Goal: Check status: Check status

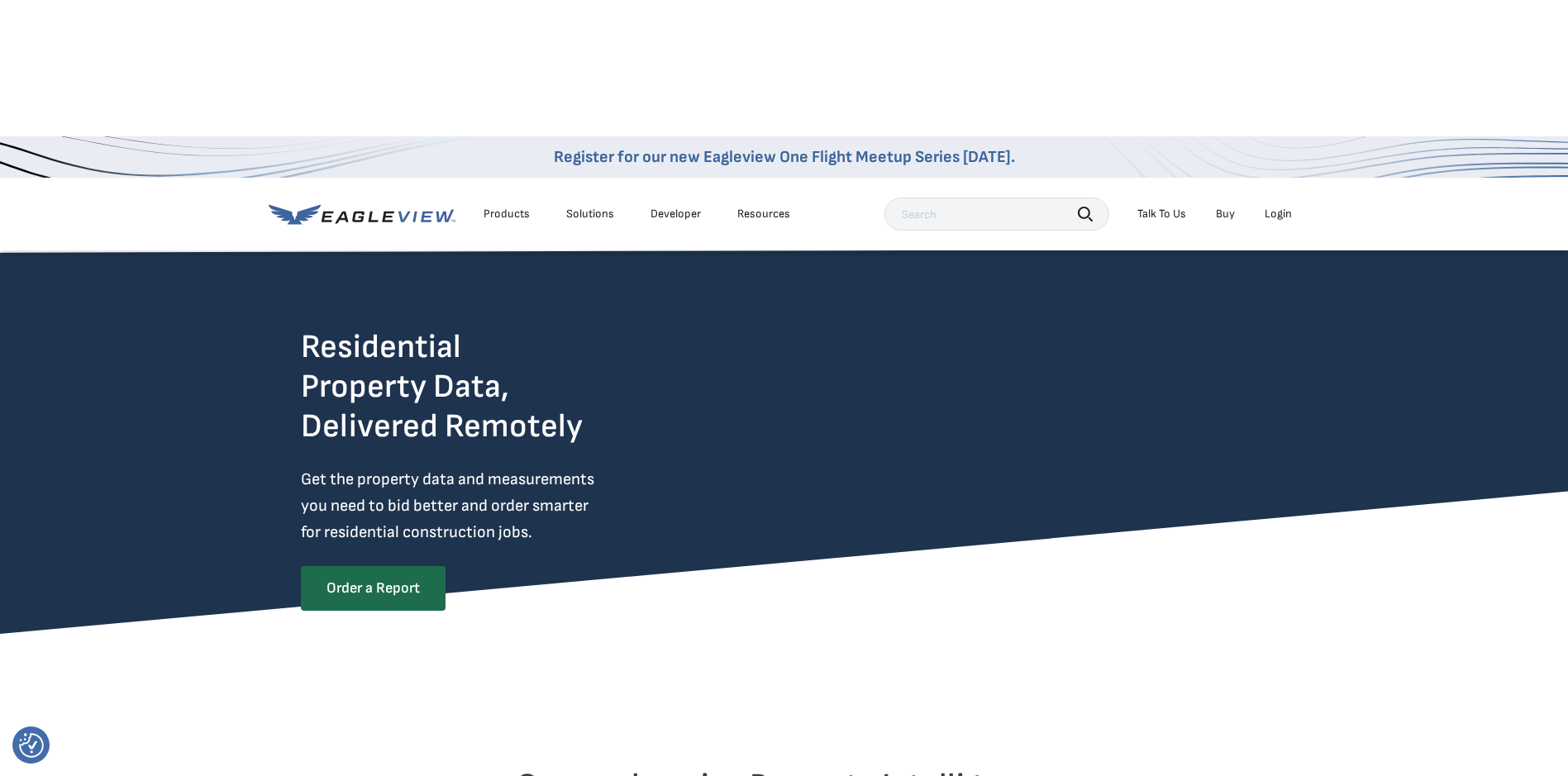
click at [1284, 202] on li "Login" at bounding box center [1279, 214] width 44 height 25
click at [1283, 207] on div "Login" at bounding box center [1279, 213] width 27 height 14
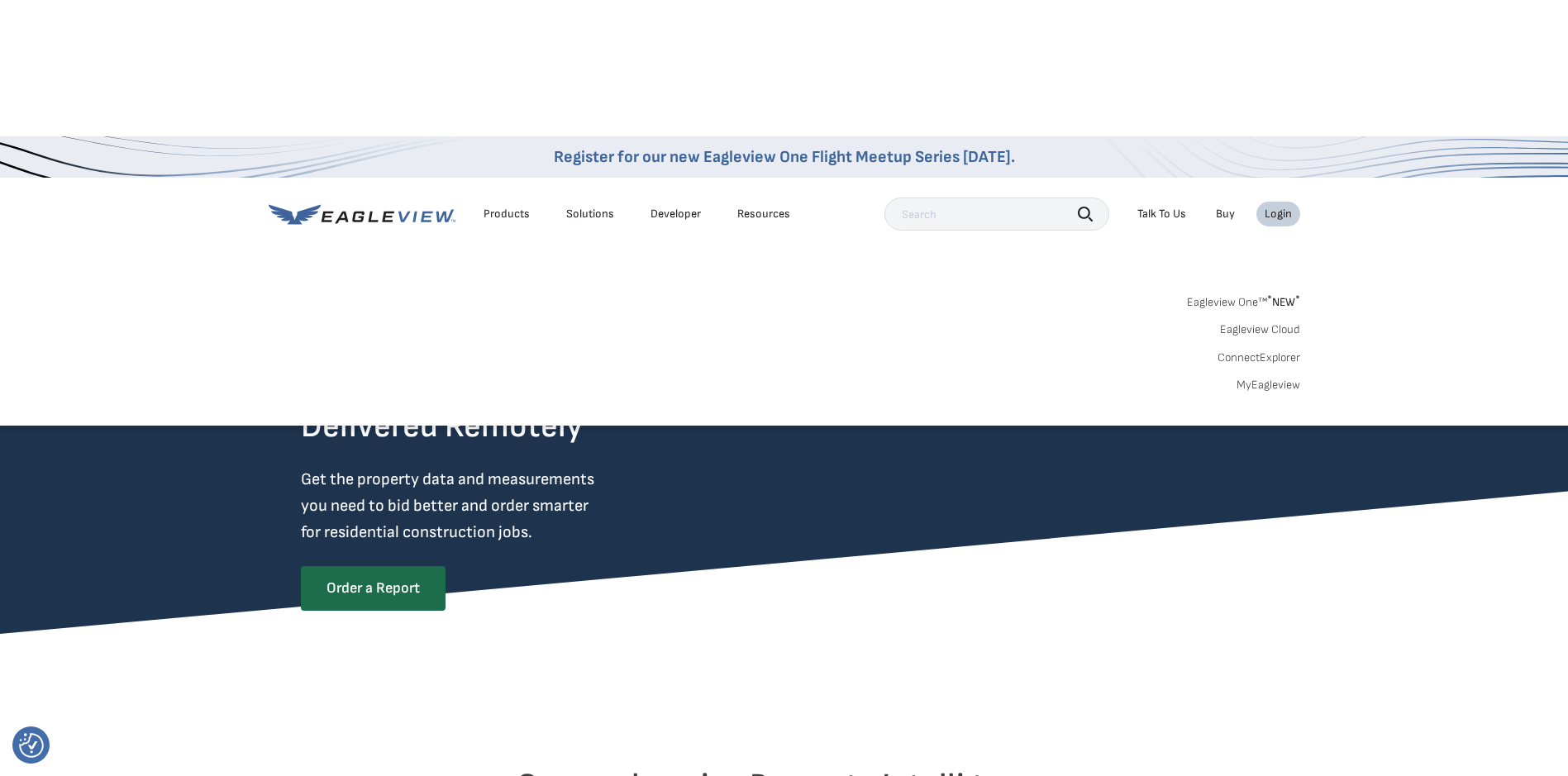
click at [1286, 207] on div "Login" at bounding box center [1279, 213] width 27 height 14
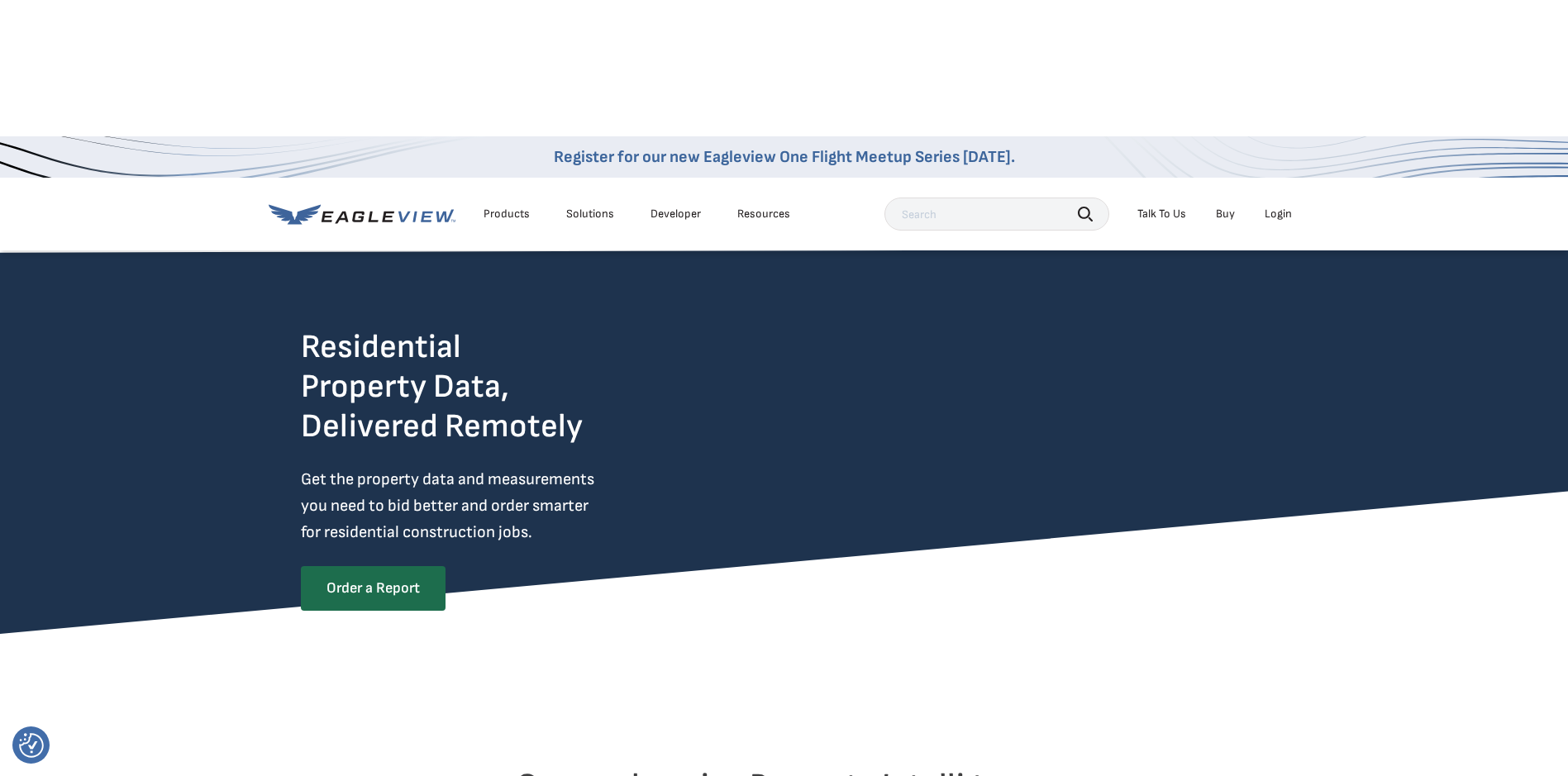
click at [1283, 207] on div "Login" at bounding box center [1279, 213] width 27 height 14
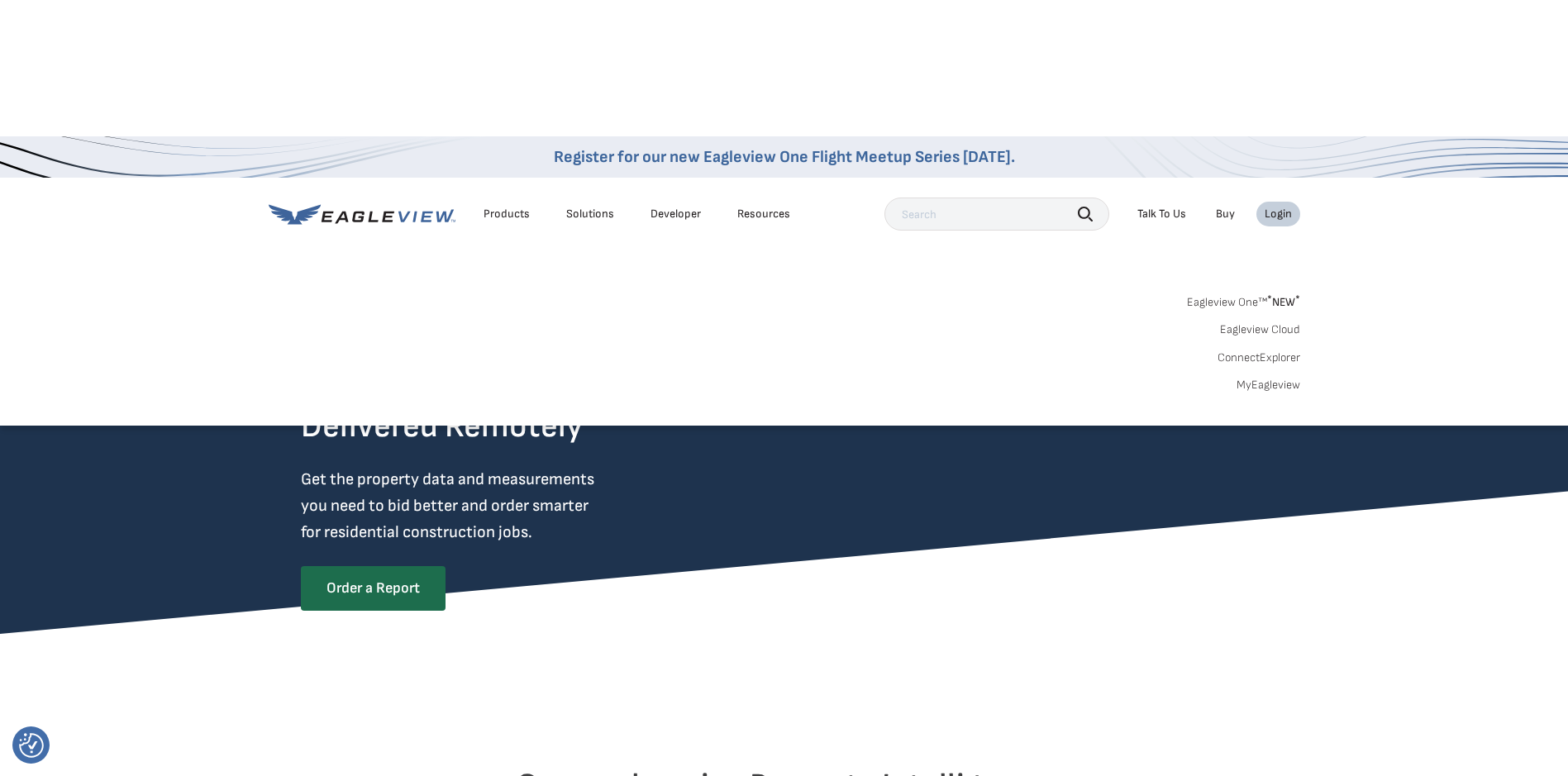
click at [1258, 378] on link "MyEagleview" at bounding box center [1268, 385] width 63 height 14
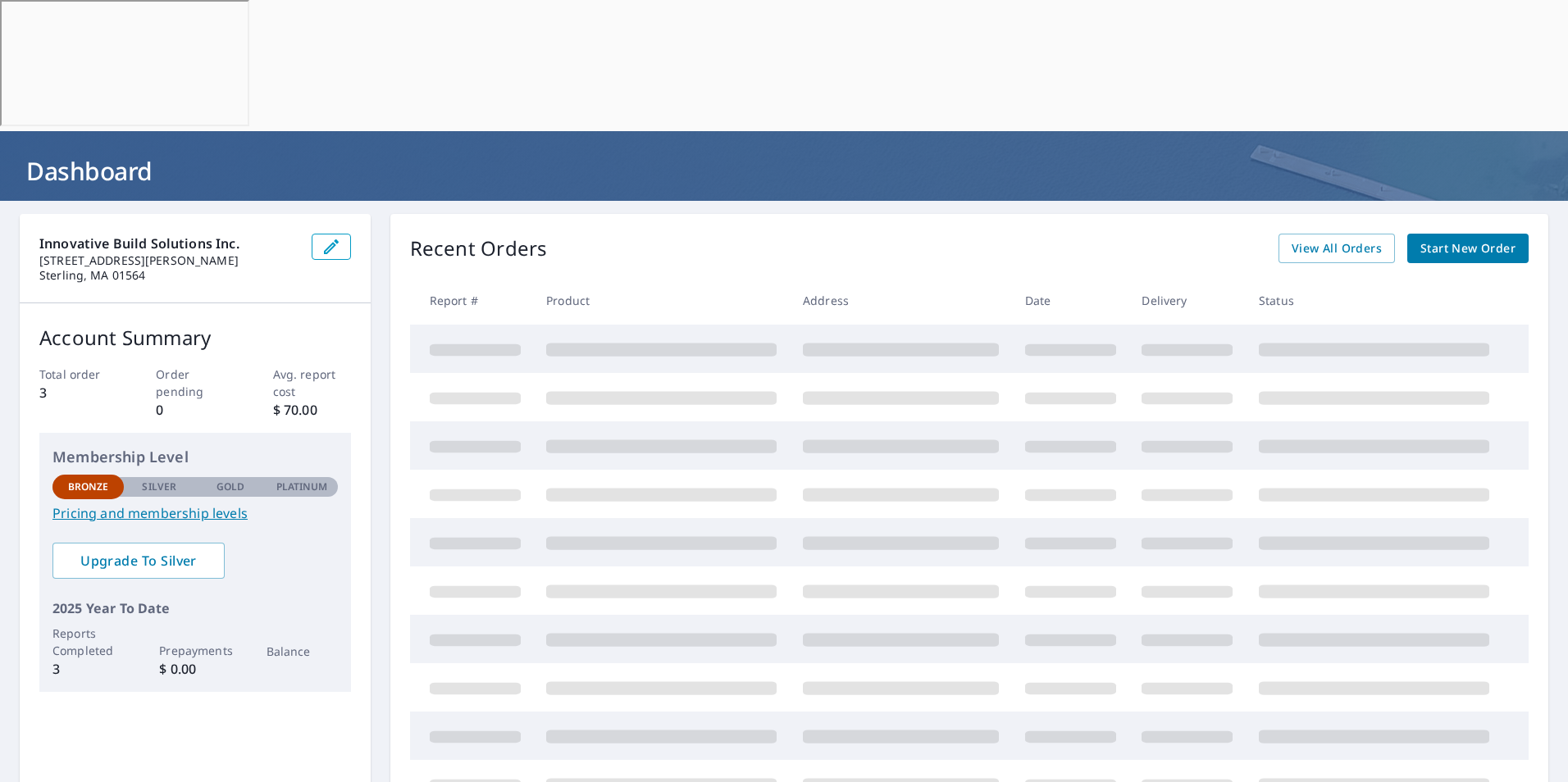
scroll to position [51, 0]
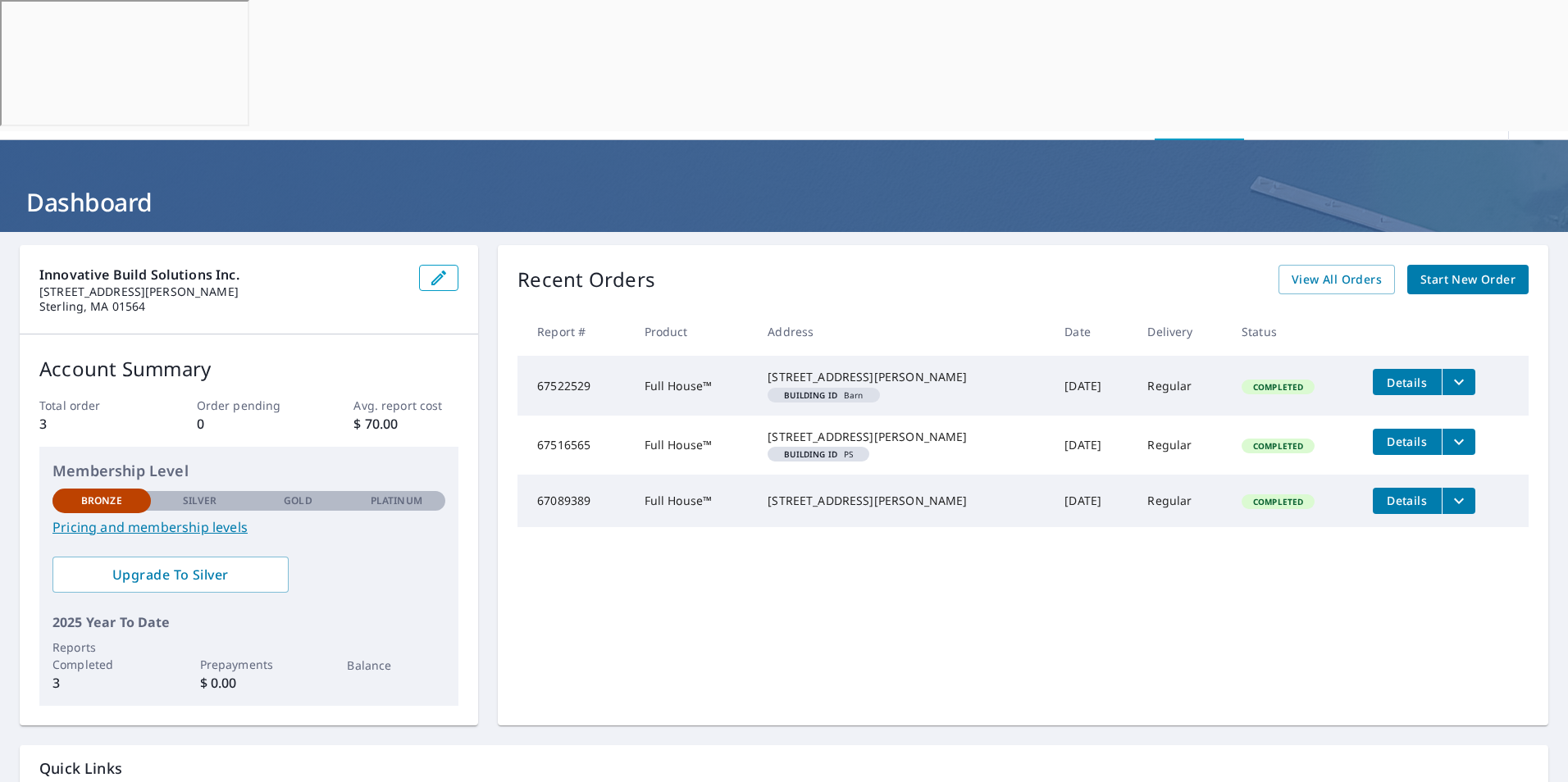
click at [1455, 380] on icon "filesDropdownBtn-67522529" at bounding box center [1459, 382] width 10 height 6
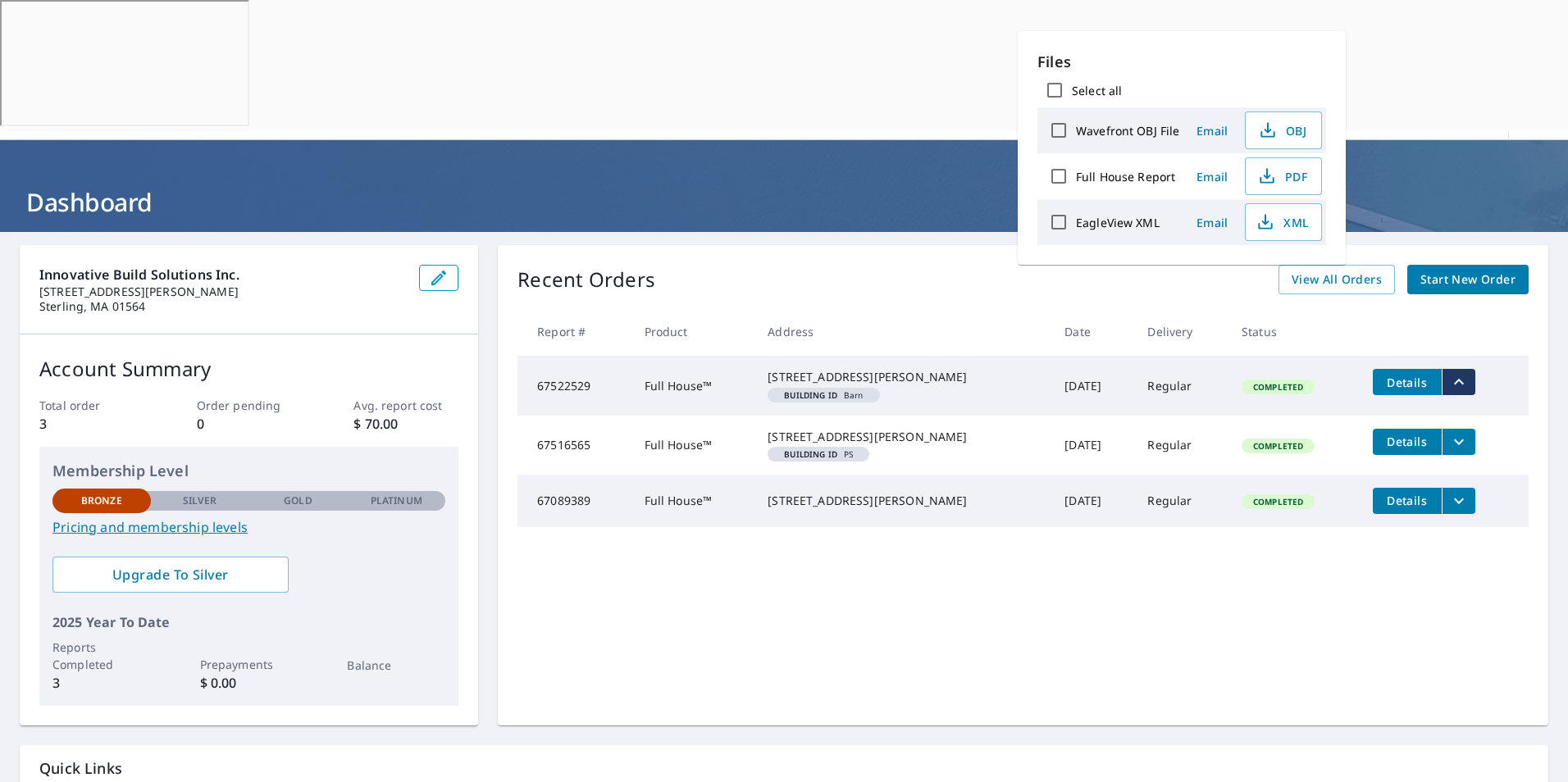
click at [1449, 372] on icon "filesDropdownBtn-67522529" at bounding box center [1458, 381] width 20 height 20
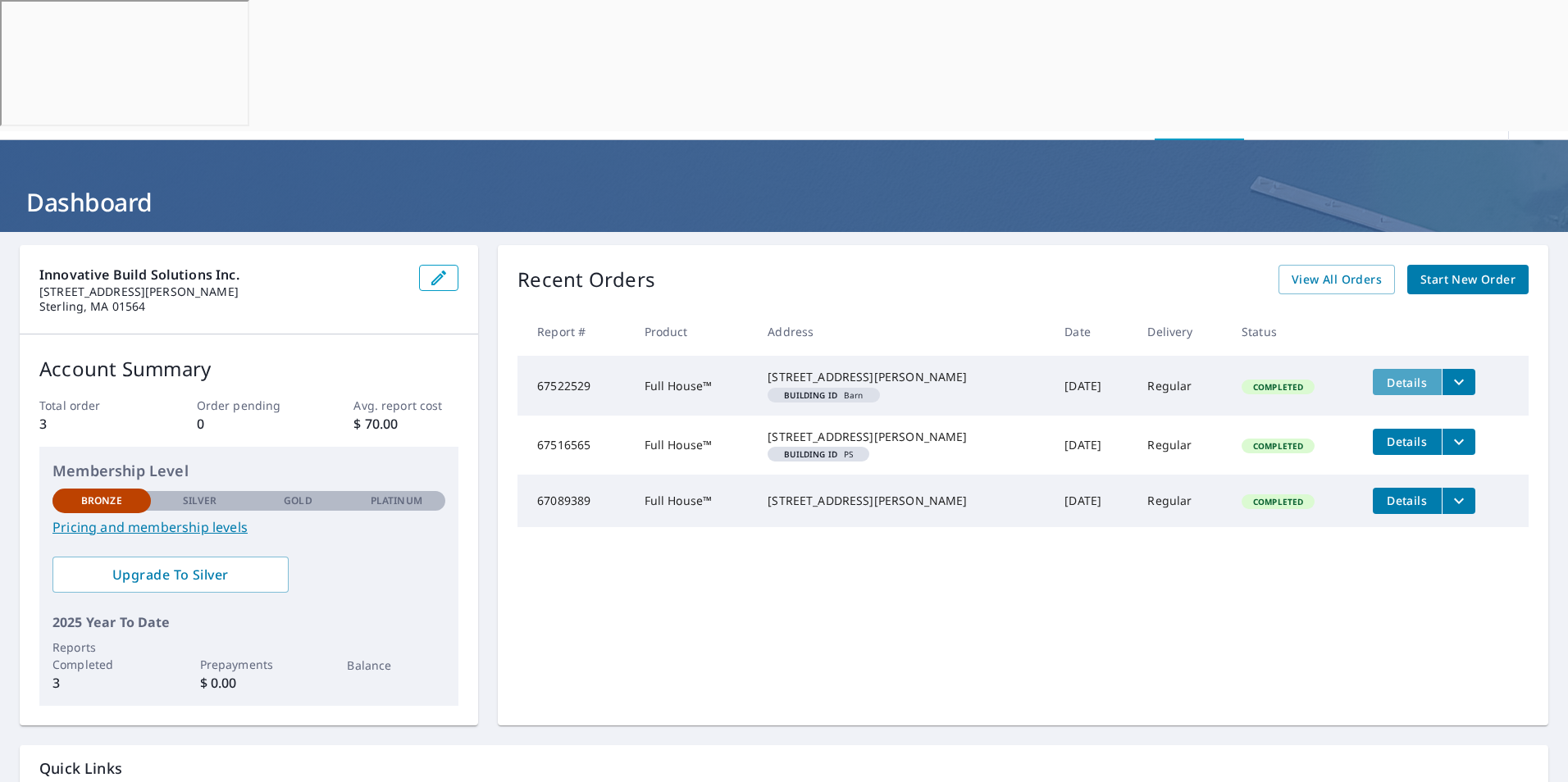
click at [1396, 375] on span "Details" at bounding box center [1408, 382] width 50 height 15
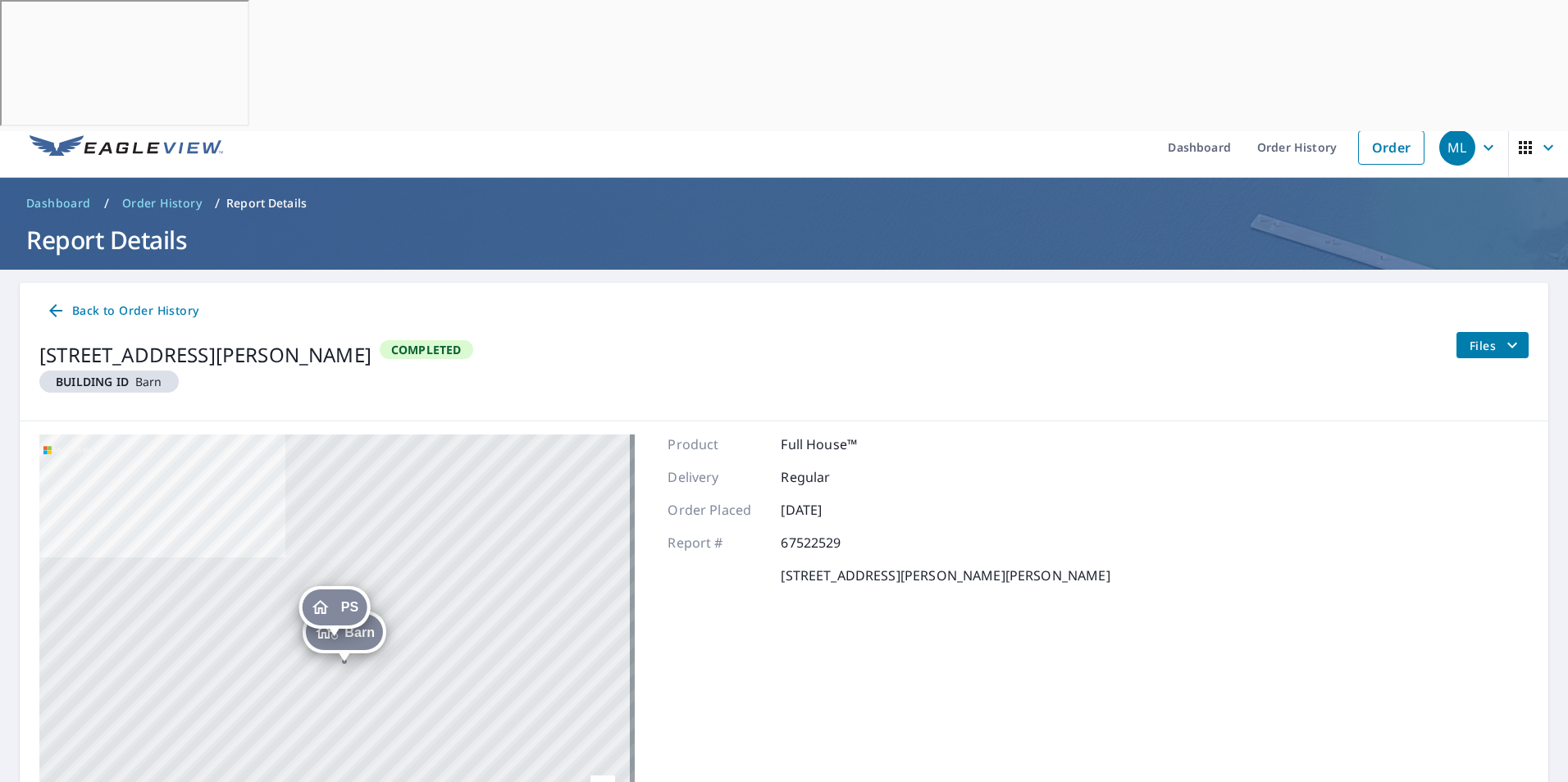
click at [1482, 336] on span "Files" at bounding box center [1496, 345] width 52 height 20
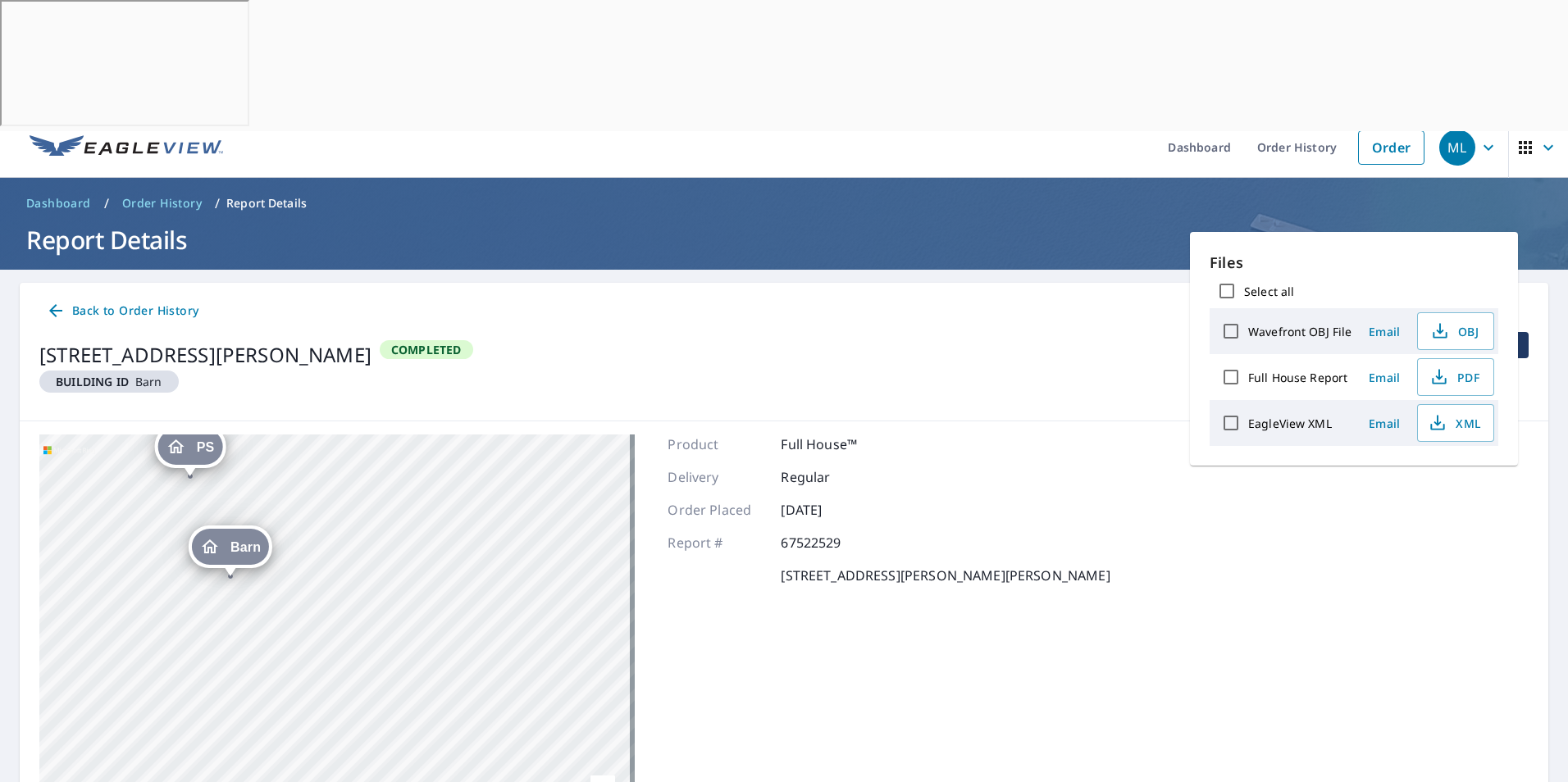
click at [234, 529] on div "Barn" at bounding box center [230, 547] width 77 height 36
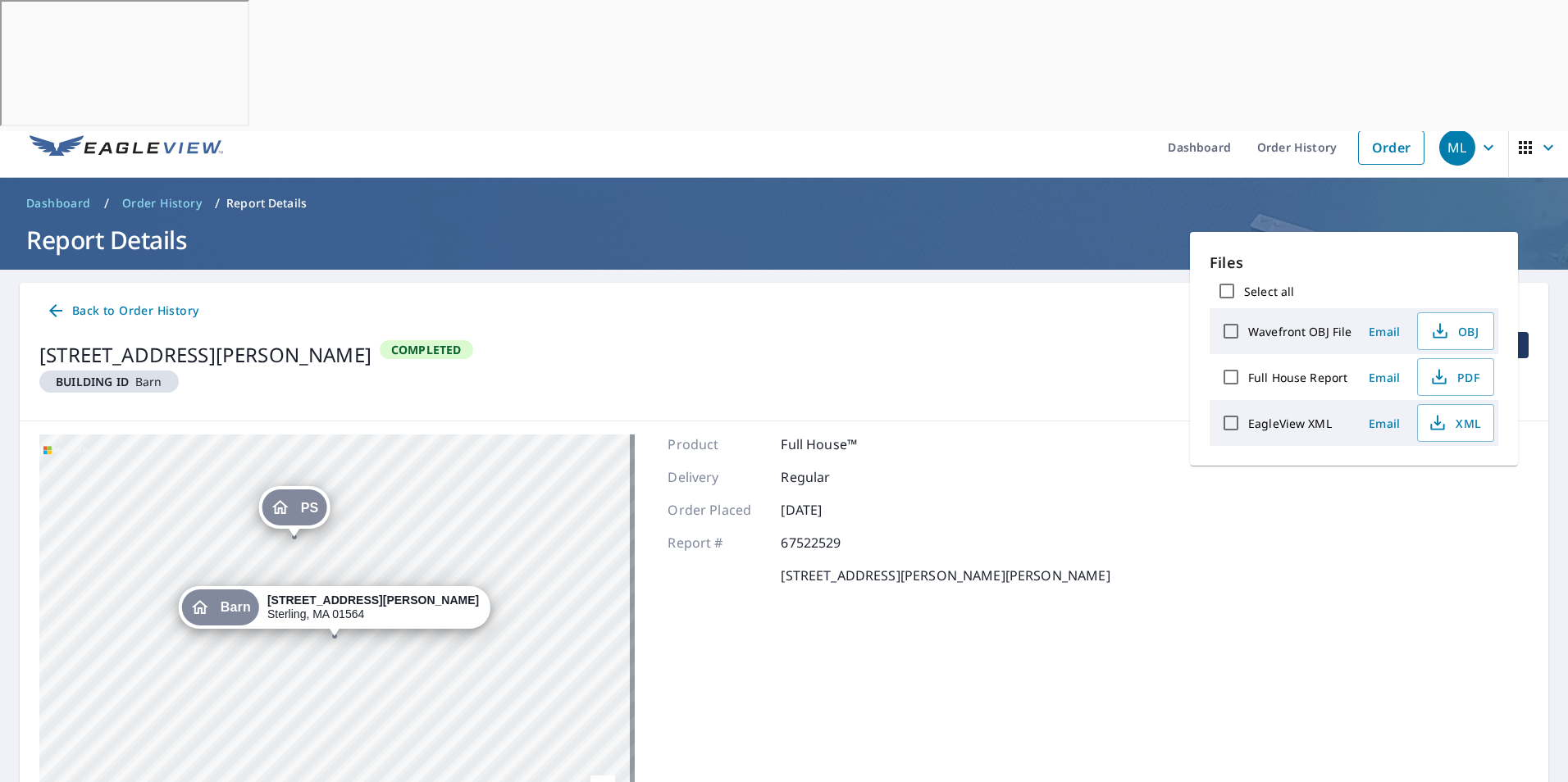
click at [251, 601] on span "Barn" at bounding box center [236, 607] width 31 height 12
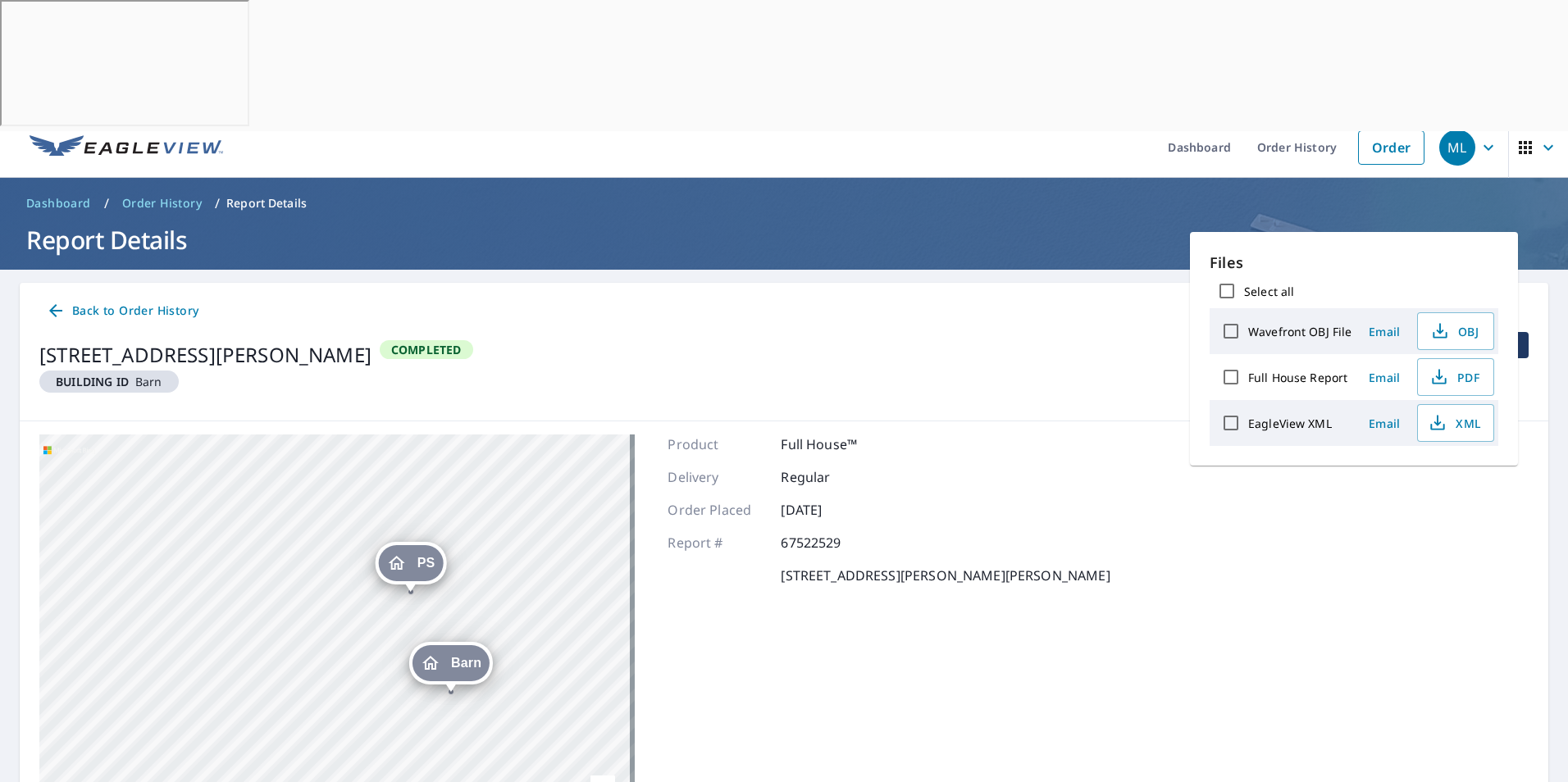
drag, startPoint x: 430, startPoint y: 505, endPoint x: 506, endPoint y: 461, distance: 87.8
click at [506, 461] on div "Barn 17 Griffin Rd Sterling, MA 01564 PS 17 Griffin Rd Sterling, MA 01564" at bounding box center [337, 640] width 595 height 410
click at [1230, 285] on input "Select all" at bounding box center [1227, 291] width 34 height 34
checkbox input "true"
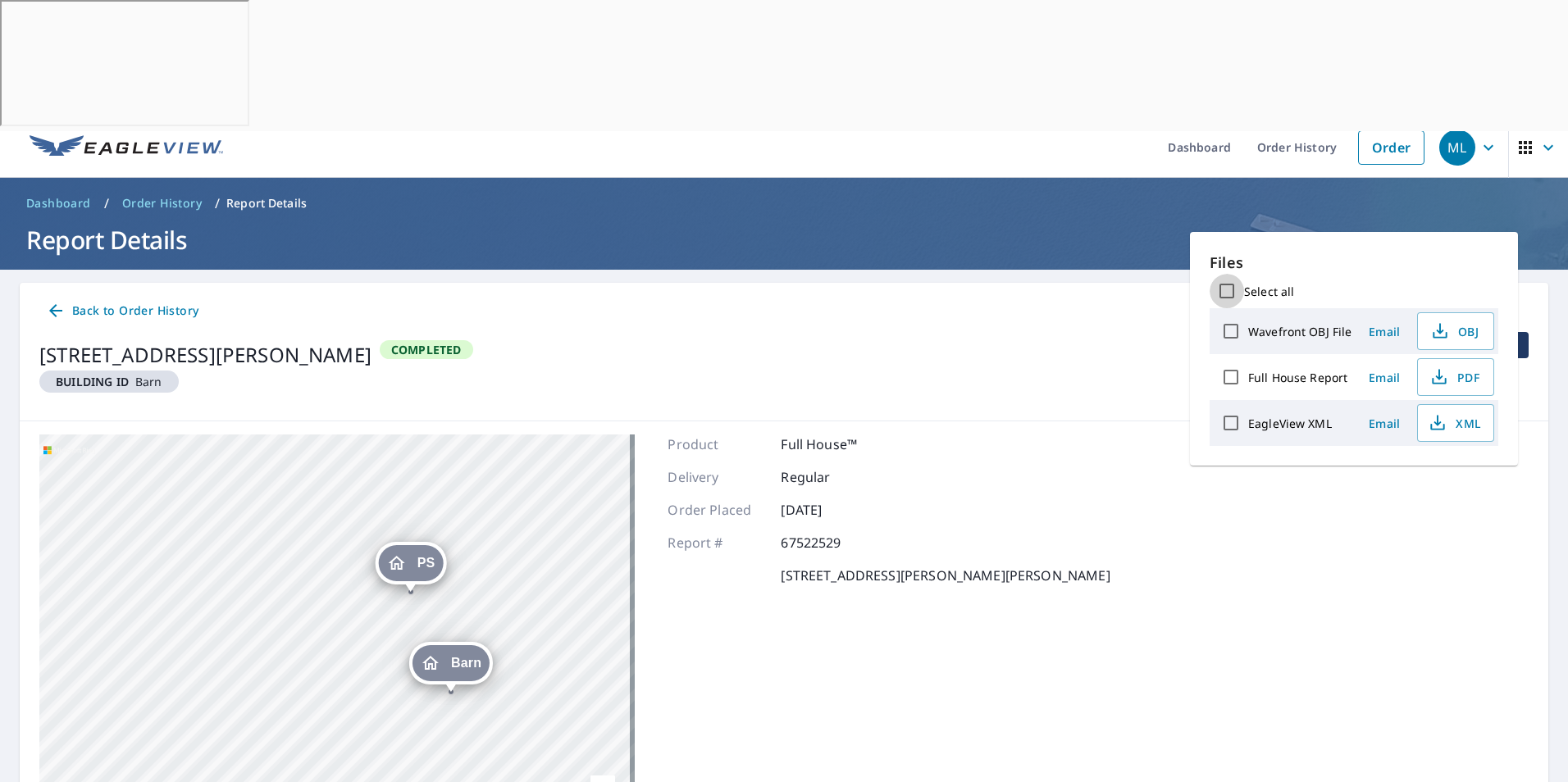
checkbox input "true"
click at [1402, 477] on icon "button" at bounding box center [1402, 477] width 8 height 10
